Goal: Task Accomplishment & Management: Manage account settings

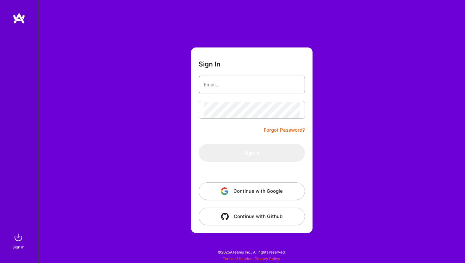
click at [238, 86] on input "email" at bounding box center [252, 85] width 96 height 16
type input "[EMAIL_ADDRESS][PERSON_NAME][DOMAIN_NAME]"
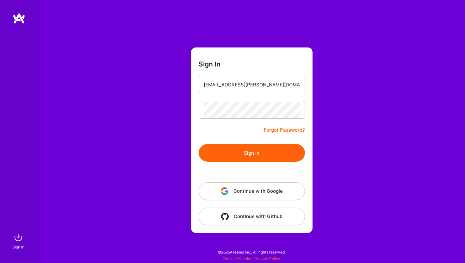
click at [237, 161] on button "Sign In" at bounding box center [252, 153] width 106 height 18
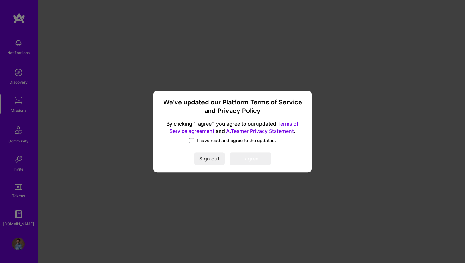
click at [195, 140] on label "I have read and agree to the updates." at bounding box center [232, 140] width 87 height 6
click at [0, 0] on input "I have read and agree to the updates." at bounding box center [0, 0] width 0 height 0
click at [251, 159] on button "I agree" at bounding box center [250, 159] width 41 height 13
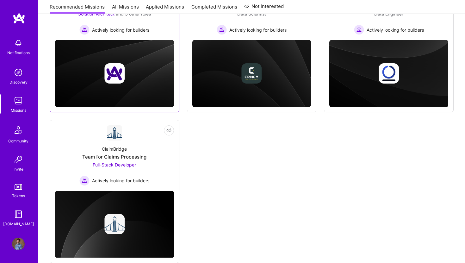
scroll to position [153, 0]
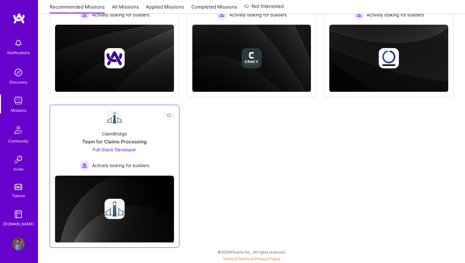
click at [167, 134] on div "ClaimBridge Team for Claims Processing Full-Stack Developer Actively looking fo…" at bounding box center [114, 147] width 119 height 45
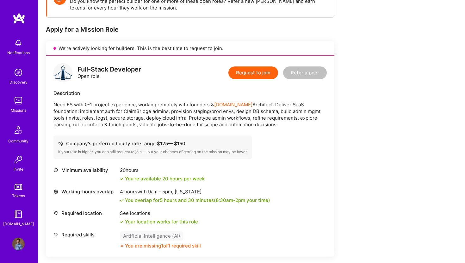
scroll to position [121, 0]
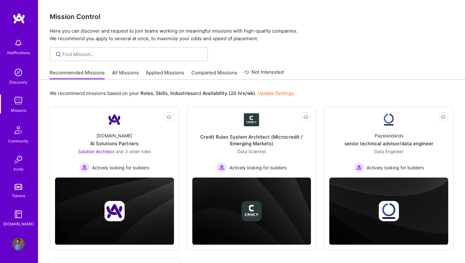
click at [119, 71] on link "All Missions" at bounding box center [125, 74] width 27 height 10
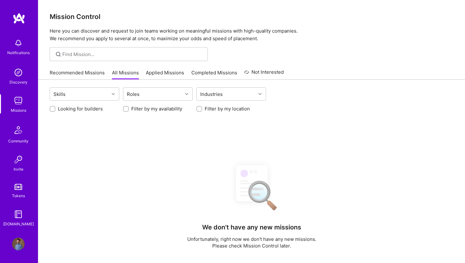
click at [161, 68] on div "Recommended Missions All Missions Applied Missions Completed Missions Not Inter…" at bounding box center [167, 73] width 234 height 14
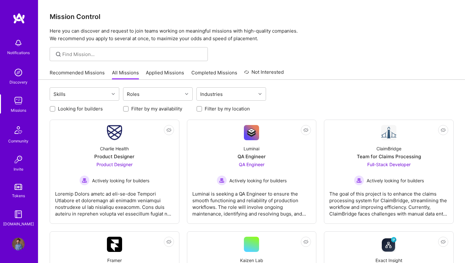
click at [161, 74] on link "Applied Missions" at bounding box center [165, 74] width 38 height 10
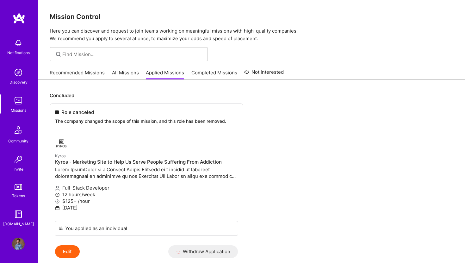
click at [115, 72] on link "All Missions" at bounding box center [125, 74] width 27 height 10
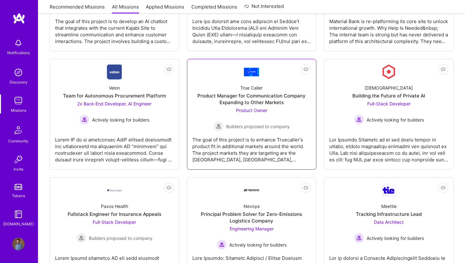
scroll to position [1107, 0]
